Goal: Task Accomplishment & Management: Use online tool/utility

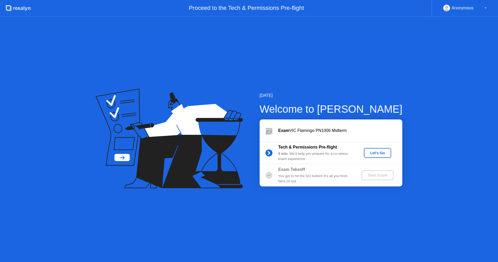
click at [380, 154] on div "Let's Go" at bounding box center [377, 153] width 23 height 4
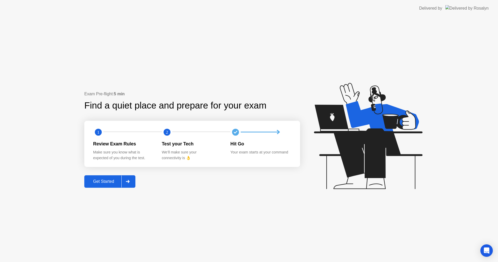
click at [107, 181] on div "Get Started" at bounding box center [104, 181] width 36 height 5
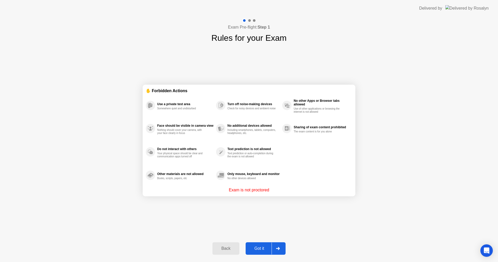
click at [260, 252] on button "Got it" at bounding box center [266, 248] width 40 height 12
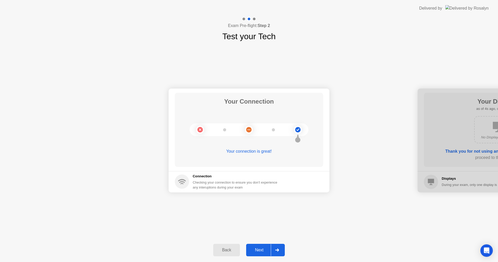
click at [264, 248] on div "Next" at bounding box center [259, 249] width 23 height 5
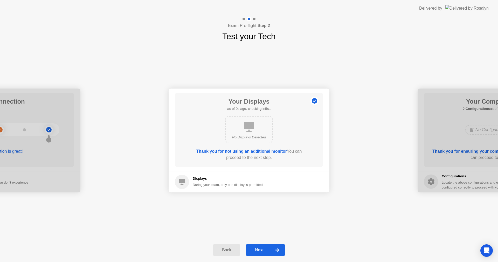
click at [264, 248] on div "Next" at bounding box center [259, 249] width 23 height 5
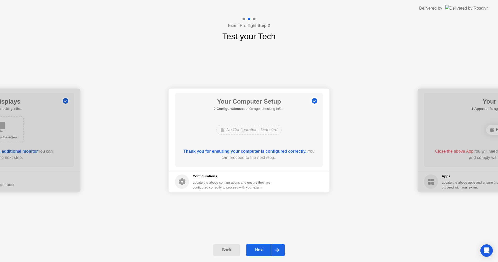
click at [264, 248] on div "Next" at bounding box center [259, 249] width 23 height 5
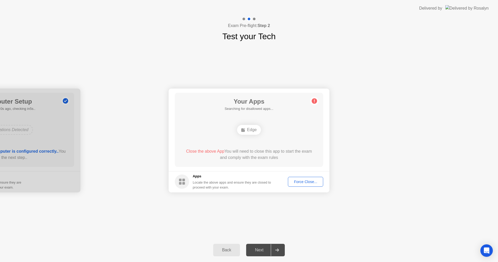
click at [308, 177] on button "Force Close..." at bounding box center [305, 182] width 35 height 10
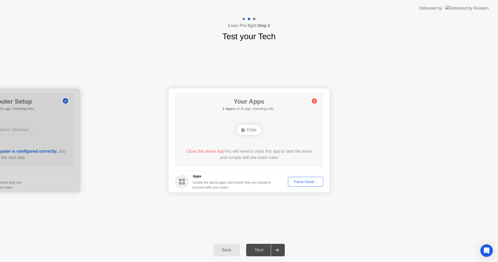
click at [307, 183] on div "Force Close..." at bounding box center [306, 181] width 32 height 4
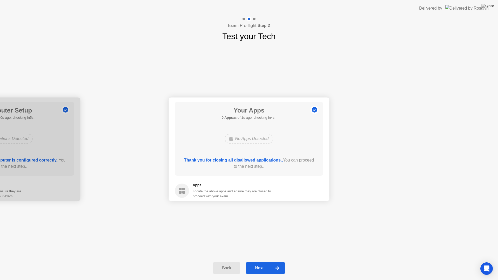
click at [261, 261] on div "Next" at bounding box center [259, 268] width 23 height 5
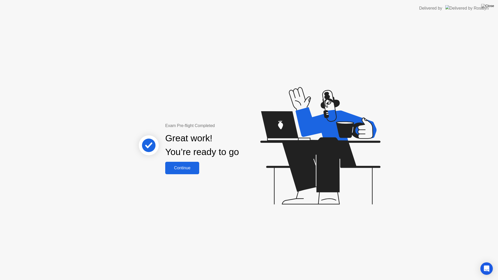
click at [177, 169] on div "Continue" at bounding box center [182, 168] width 31 height 5
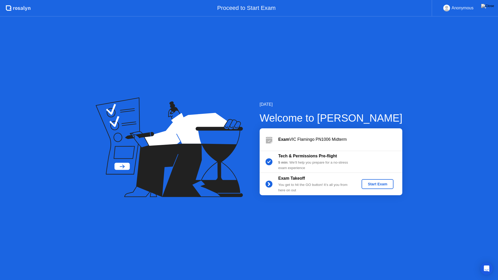
click at [373, 185] on div "Start Exam" at bounding box center [378, 184] width 28 height 4
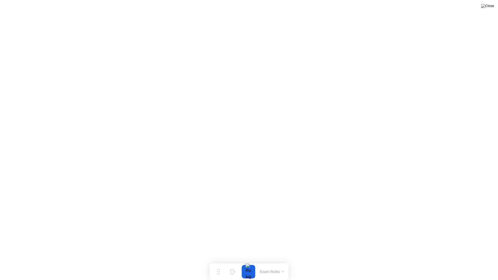
click at [263, 261] on div "Exam Rules" at bounding box center [272, 271] width 30 height 17
click at [468, 261] on div "End Proctoring Session" at bounding box center [455, 265] width 58 height 5
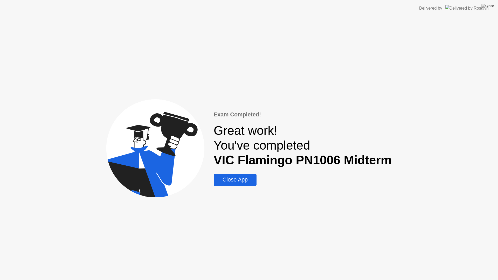
click at [231, 180] on div "Close App" at bounding box center [235, 180] width 40 height 6
